Goal: Use online tool/utility

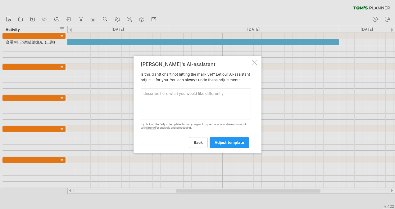
click at [187, 114] on textarea at bounding box center [196, 103] width 110 height 31
paste textarea "本公司資訊處彰化及 遠信新雲端中心預計於114年12月與115年12月可供進駐施工，屆時 應先評估舊機房所有硬體設備可用性及整合性，納入新系統架構，並配 合搬…"
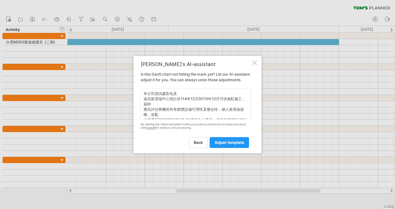
scroll to position [20, 0]
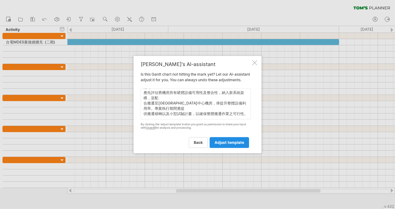
type textarea "本公司資訊處彰化及 遠信新雲端中心預計於114年12月與115年12月可供進駐施工，屆時 應先評估舊機房所有硬體設備可用性及整合性，納入新系統架構，並配 合搬…"
click at [217, 144] on span "adjust template" at bounding box center [228, 142] width 29 height 5
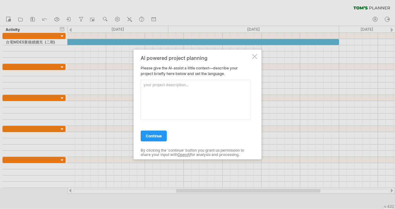
click at [160, 117] on textarea at bounding box center [196, 100] width 110 height 40
click at [157, 134] on span "continue" at bounding box center [153, 136] width 16 height 5
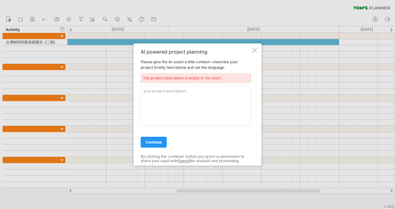
click at [159, 113] on textarea at bounding box center [196, 106] width 110 height 40
paste textarea "本公司資訊處彰化及 遠信新雲端中心預計於114年12月與115年12月可供進駐施工，屆時 應先評估舊機房所有硬體設備可用性及整合性，納入新系統架構，並配 合搬…"
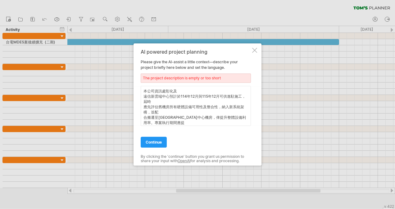
scroll to position [11, 0]
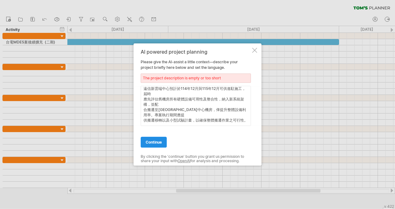
type textarea "本公司資訊處彰化及 遠信新雲端中心預計於114年12月與115年12月可供進駐施工，屆時 應先評估舊機房所有硬體設備可用性及整合性，納入新系統架構，並配 合搬…"
click at [156, 140] on span "continue" at bounding box center [153, 142] width 16 height 5
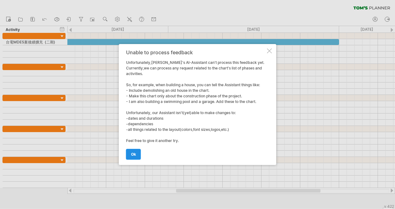
click at [126, 156] on link "ok" at bounding box center [133, 154] width 15 height 11
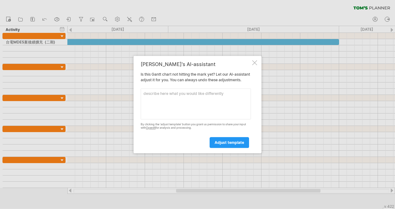
click at [251, 60] on div "[PERSON_NAME]'s AI-assistant Is this [PERSON_NAME] chart not hitting the mark y…" at bounding box center [197, 104] width 128 height 97
click at [253, 60] on div at bounding box center [254, 62] width 5 height 5
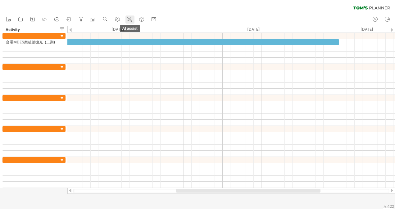
click at [132, 20] on icon at bounding box center [129, 19] width 6 height 6
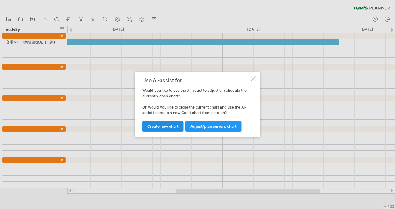
click at [165, 127] on span "Create new chart" at bounding box center [162, 126] width 31 height 5
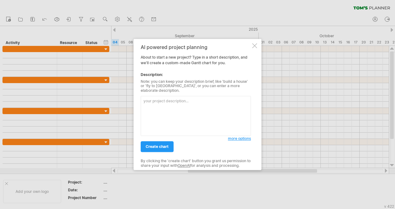
click at [161, 112] on textarea at bounding box center [196, 116] width 110 height 40
click at [161, 106] on textarea at bounding box center [196, 116] width 110 height 40
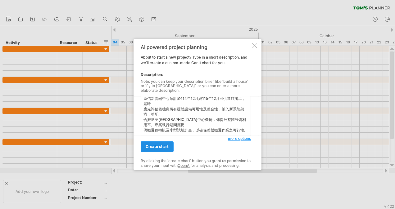
type textarea "本公司資訊處彰化及 遠信新雲端中心預計於114年12月與115年12月可供進駐施工，屆時 應先評估舊機房所有硬體設備可用性及整合性，納入新系統架構，並配 合搬…"
click at [161, 145] on span "create chart" at bounding box center [156, 147] width 23 height 5
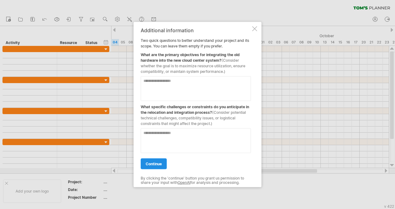
click at [155, 163] on span "continue" at bounding box center [153, 164] width 16 height 5
